Goal: Task Accomplishment & Management: Use online tool/utility

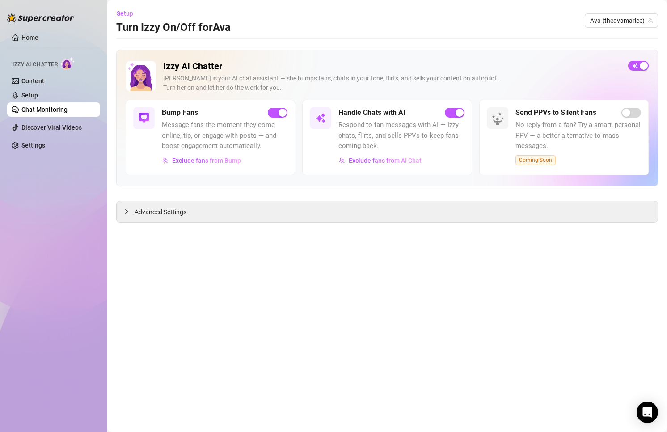
click at [60, 108] on link "Chat Monitoring" at bounding box center [44, 109] width 46 height 7
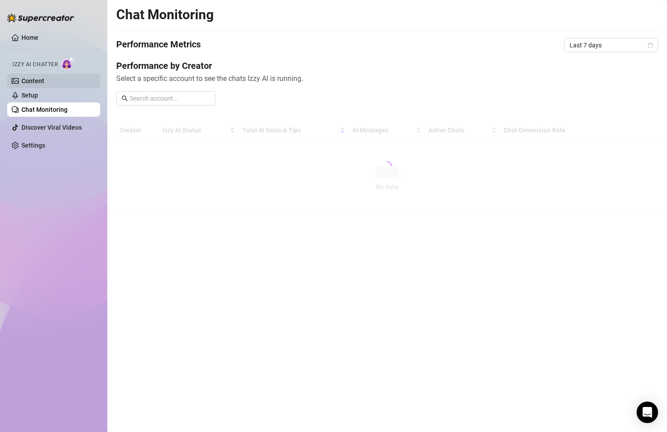
click at [44, 84] on link "Content" at bounding box center [32, 80] width 23 height 7
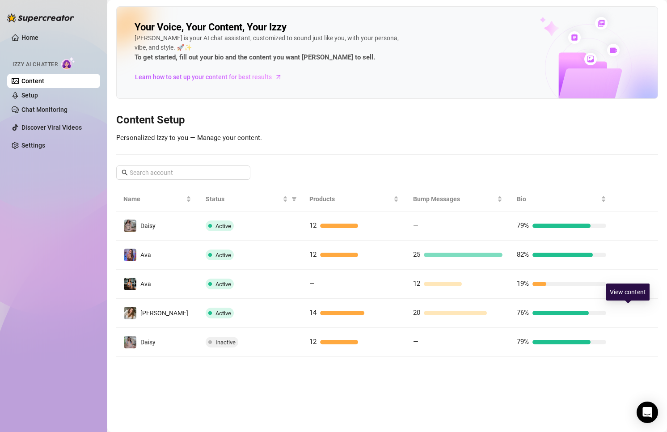
click at [621, 312] on button "button" at bounding box center [627, 313] width 14 height 14
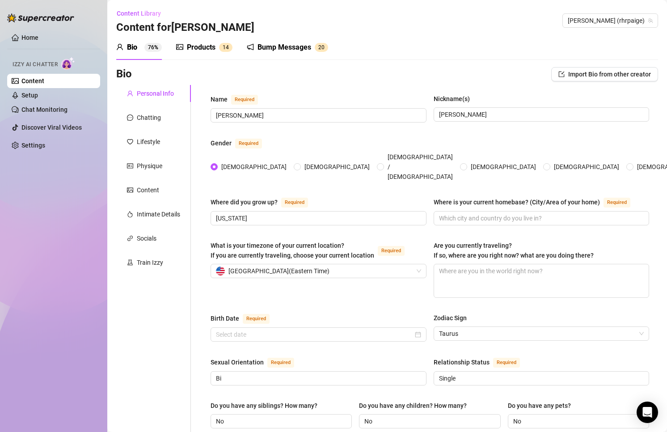
radio input "true"
type input "[DATE]"
click at [253, 48] on icon "notification" at bounding box center [250, 47] width 6 height 6
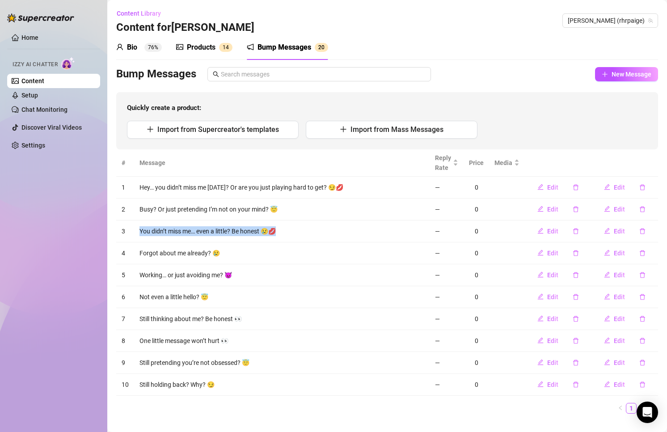
drag, startPoint x: 284, startPoint y: 232, endPoint x: 139, endPoint y: 213, distance: 145.6
click at [138, 228] on td "You didn’t miss me… even a little? Be honest 😢💋" at bounding box center [281, 231] width 295 height 22
copy td "You didn’t miss me… even a little? Be honest 😢💋"
